Goal: Download file/media

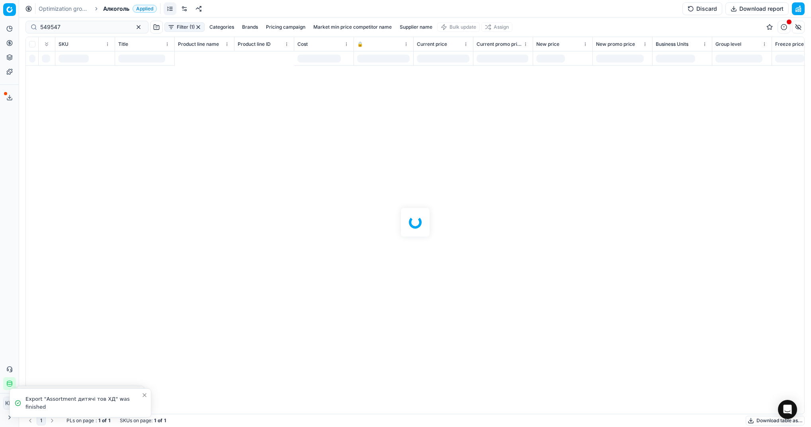
click at [125, 26] on div at bounding box center [415, 222] width 792 height 409
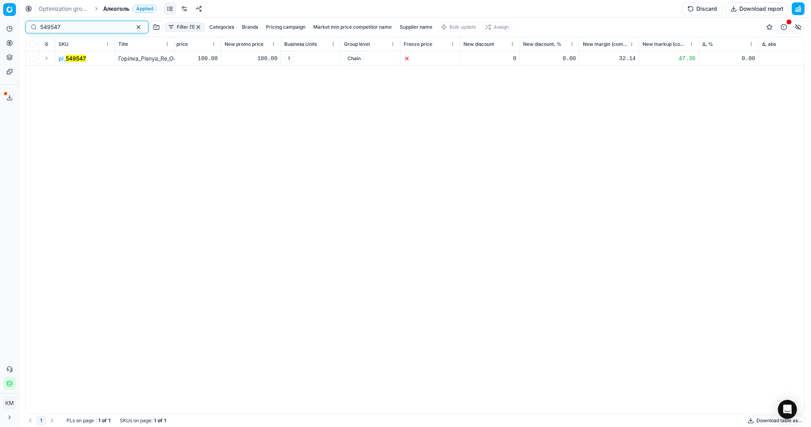
click at [134, 28] on button "button" at bounding box center [139, 27] width 10 height 10
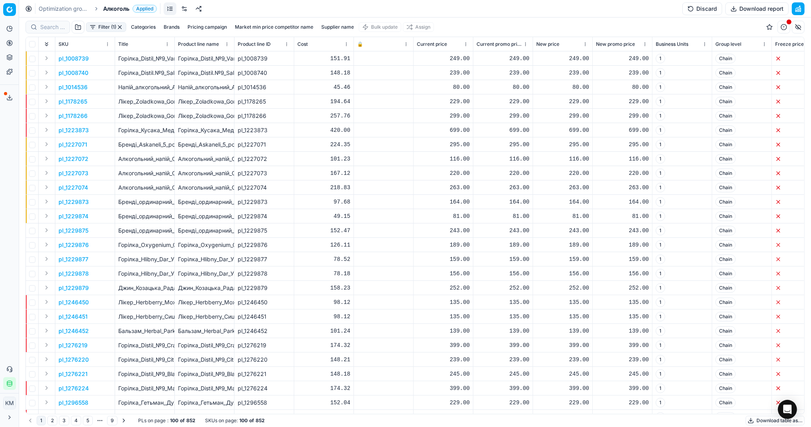
click at [759, 418] on button "Download table as..." at bounding box center [774, 420] width 59 height 10
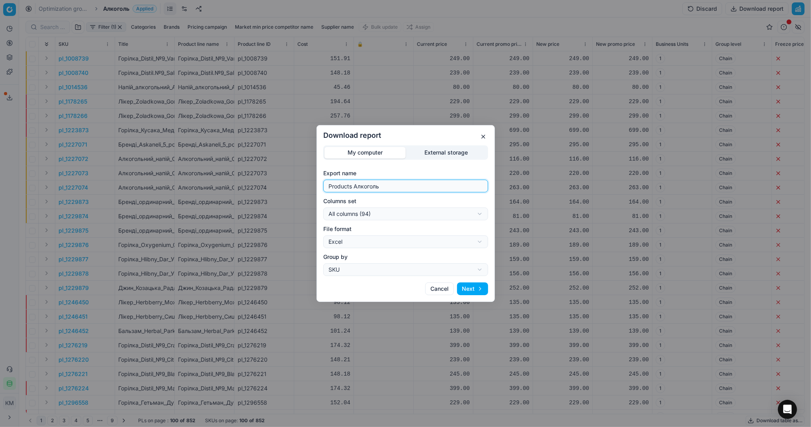
drag, startPoint x: 379, startPoint y: 190, endPoint x: 293, endPoint y: 193, distance: 86.0
click at [293, 193] on div "Download report My computer External storage Export name Products Алкоголь Colu…" at bounding box center [405, 213] width 811 height 427
type input "Компетера [DATE]"
click at [468, 291] on button "Next" at bounding box center [472, 288] width 31 height 13
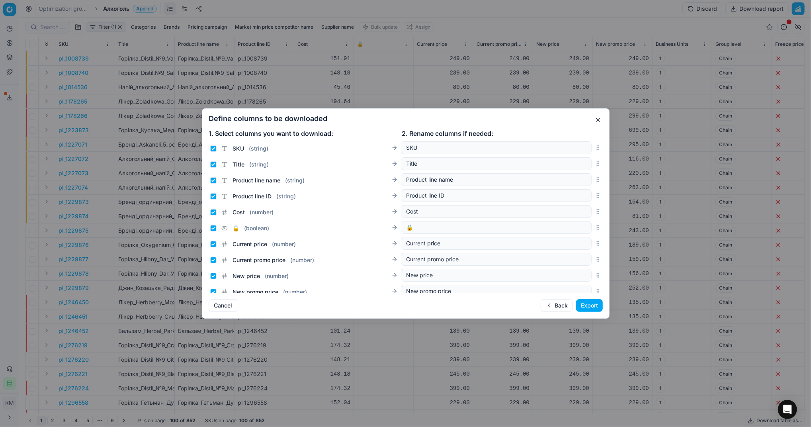
click at [587, 306] on button "Export" at bounding box center [589, 305] width 27 height 13
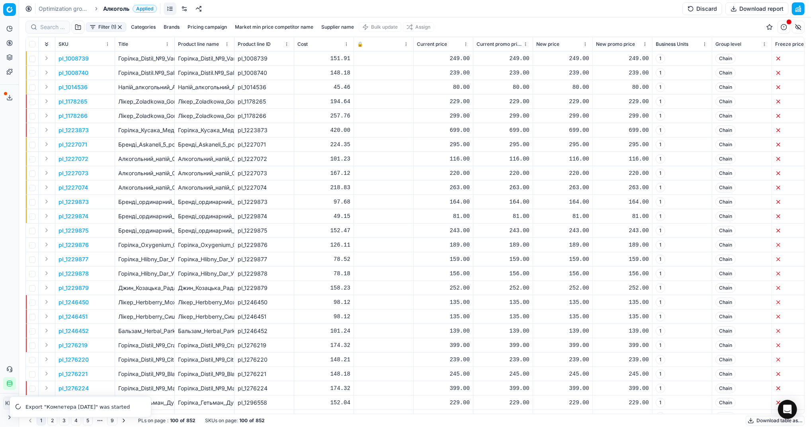
click at [11, 95] on icon at bounding box center [9, 97] width 6 height 6
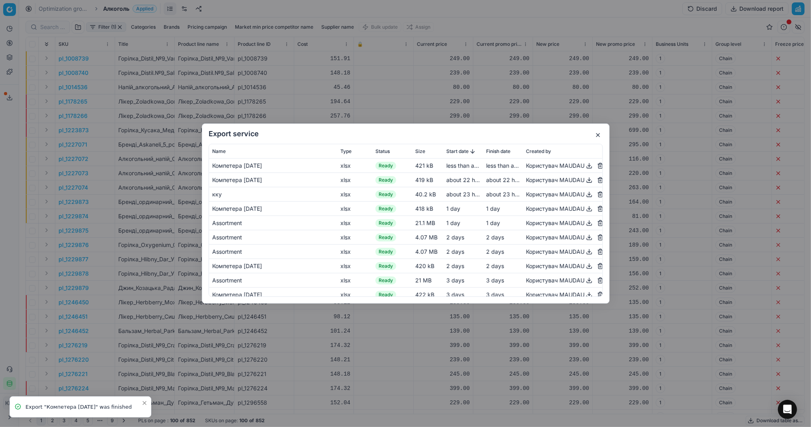
click at [584, 168] on button "button" at bounding box center [589, 166] width 10 height 10
